Goal: Information Seeking & Learning: Learn about a topic

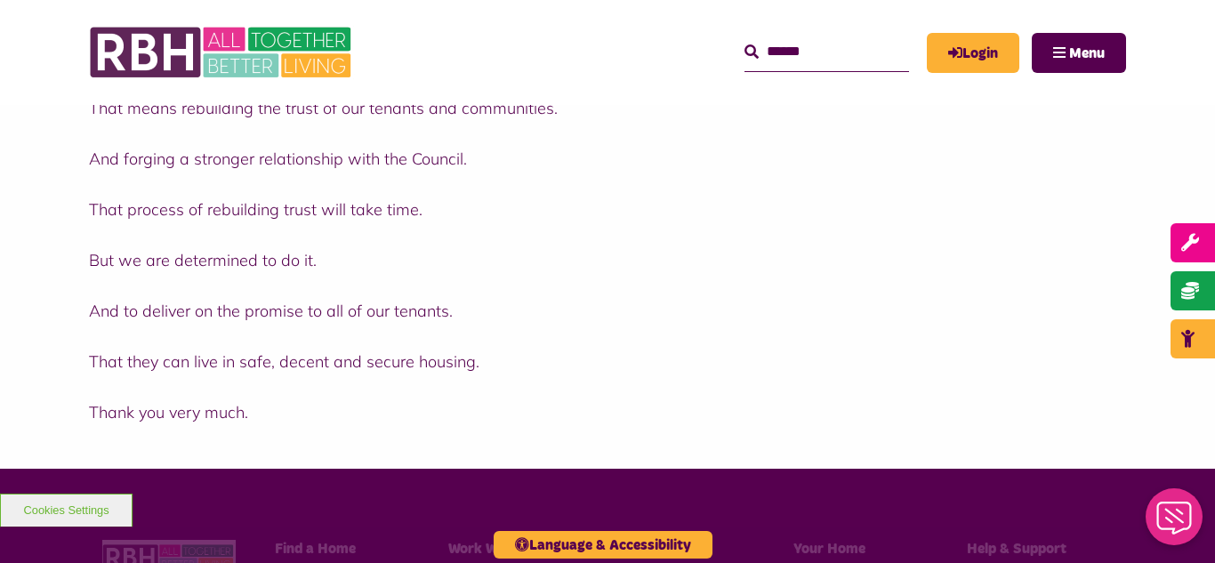
scroll to position [2810, 0]
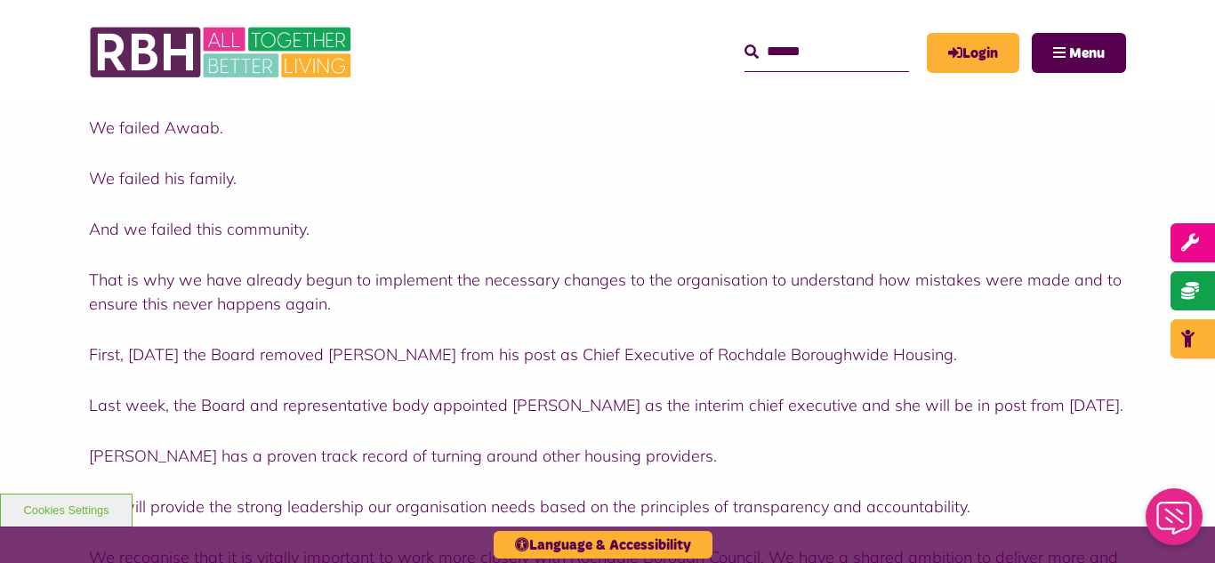
scroll to position [1032, 0]
